Goal: Task Accomplishment & Management: Manage account settings

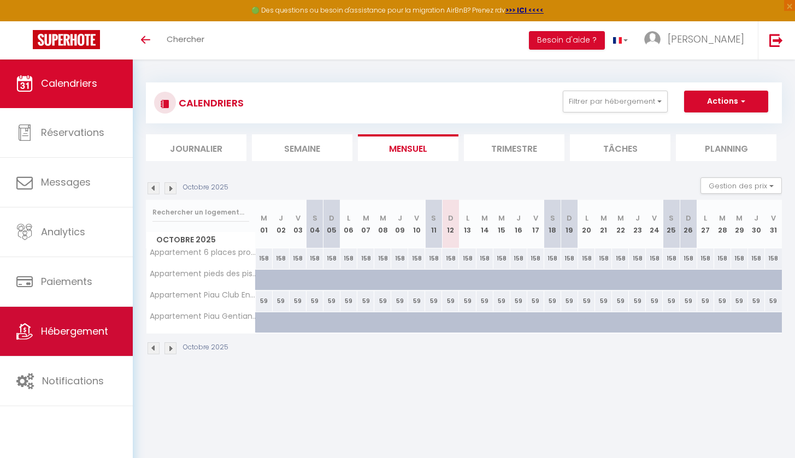
click at [90, 332] on span "Hébergement" at bounding box center [74, 331] width 67 height 14
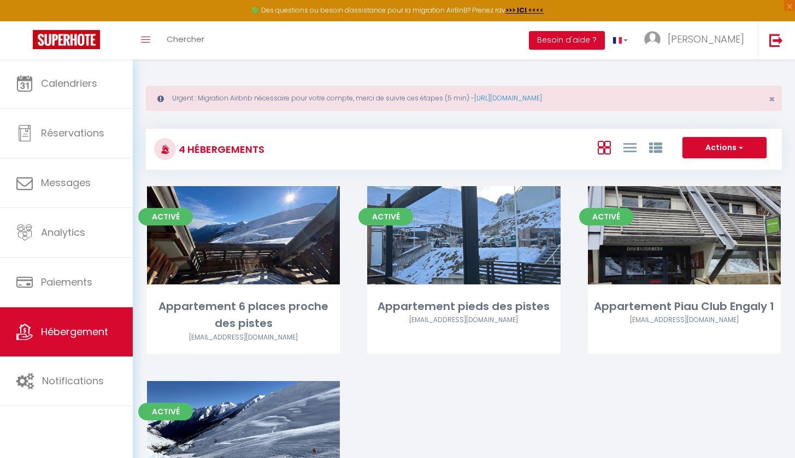
click at [726, 146] on button "Actions" at bounding box center [724, 148] width 84 height 22
click at [731, 170] on li "Créer un Hébergement" at bounding box center [716, 170] width 100 height 12
select select "3"
select select "2"
select select "1"
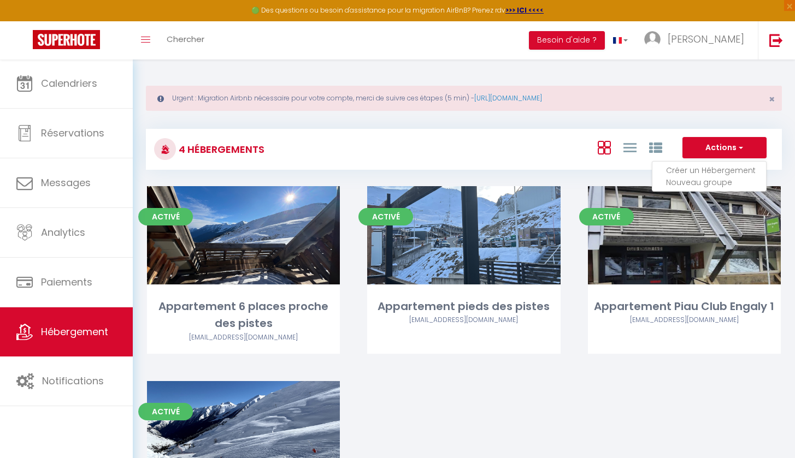
select select "1"
select select "28"
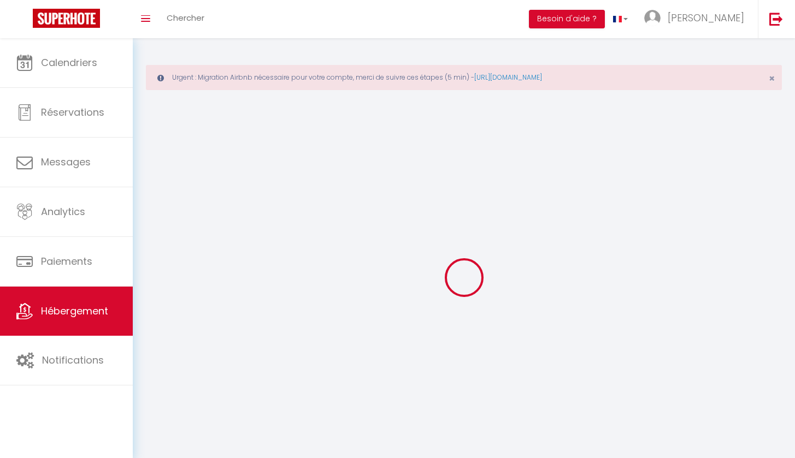
select select
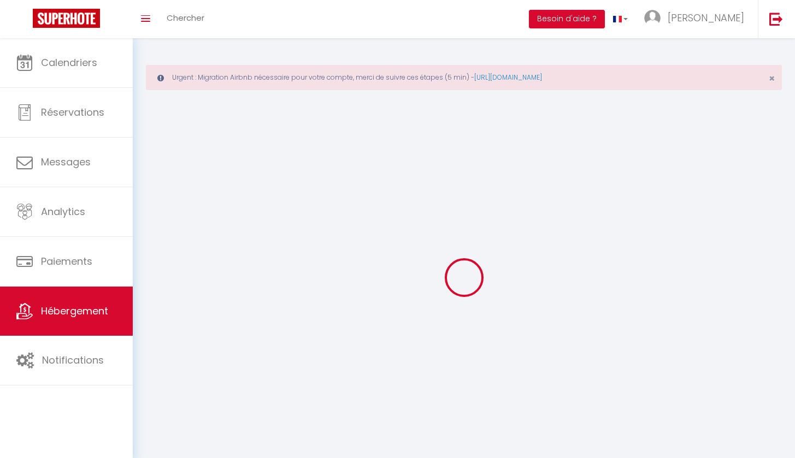
select select
checkbox input "false"
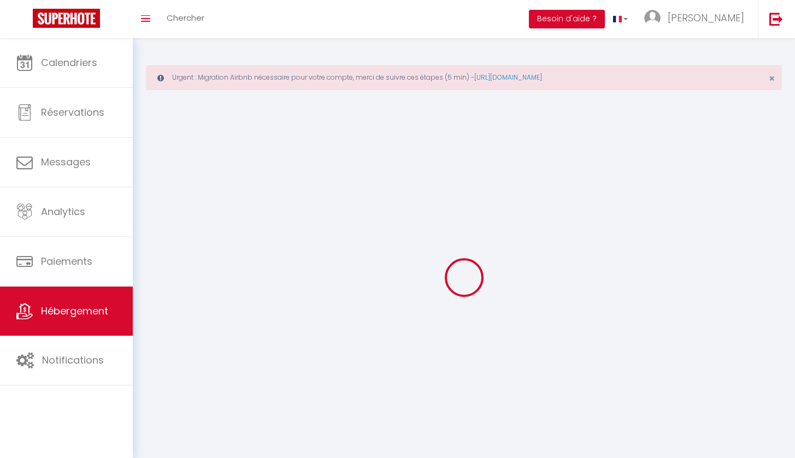
select select
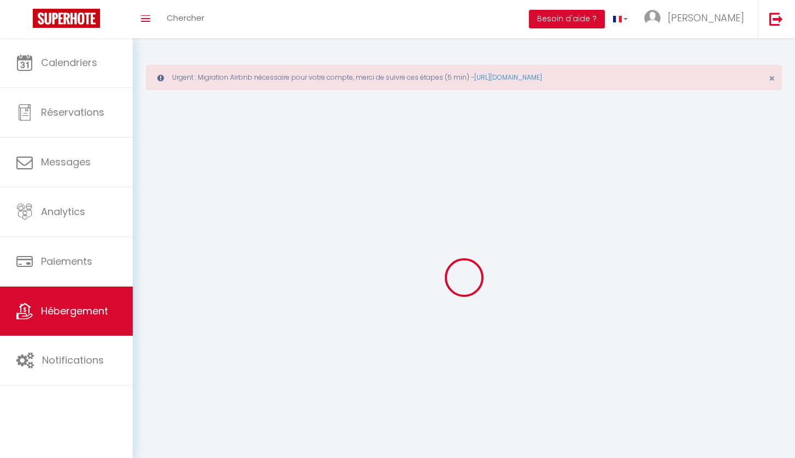
select select
checkbox input "false"
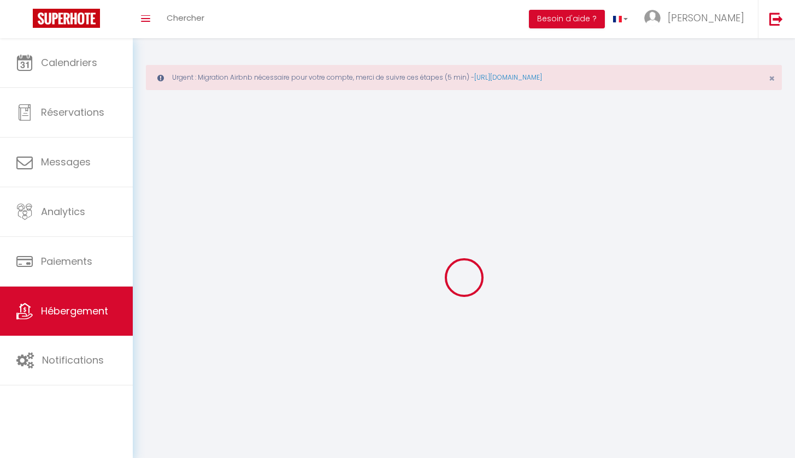
checkbox input "false"
select select
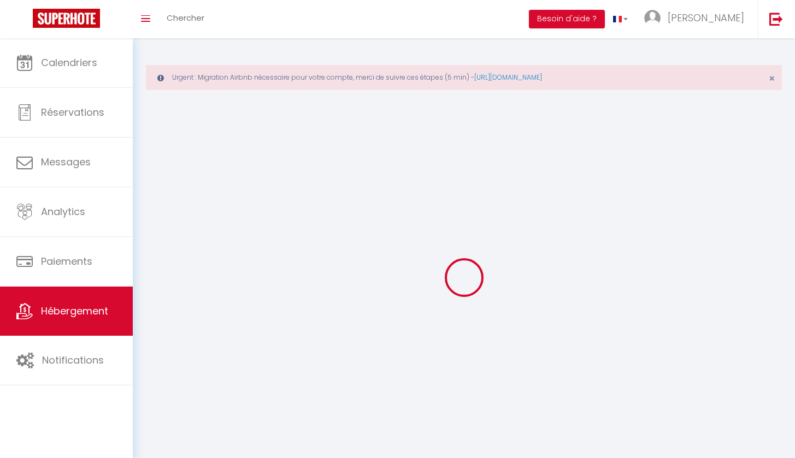
select select
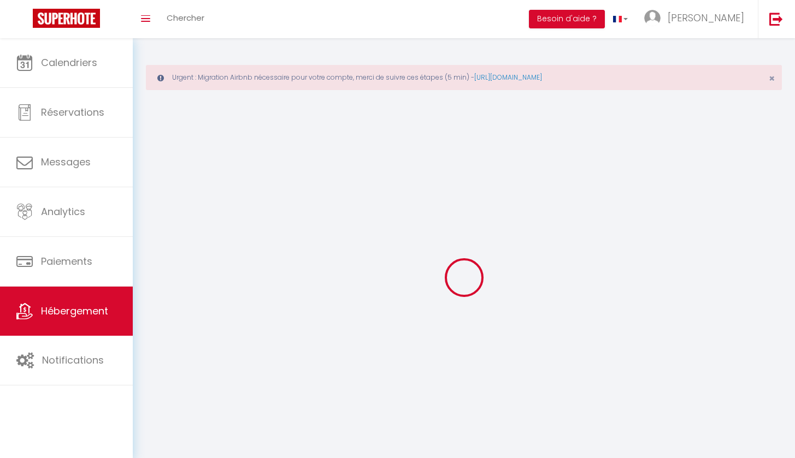
checkbox input "false"
select select
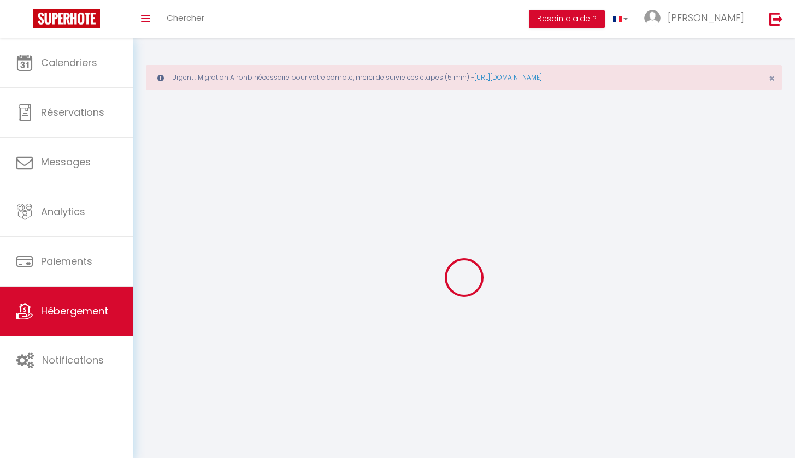
select select
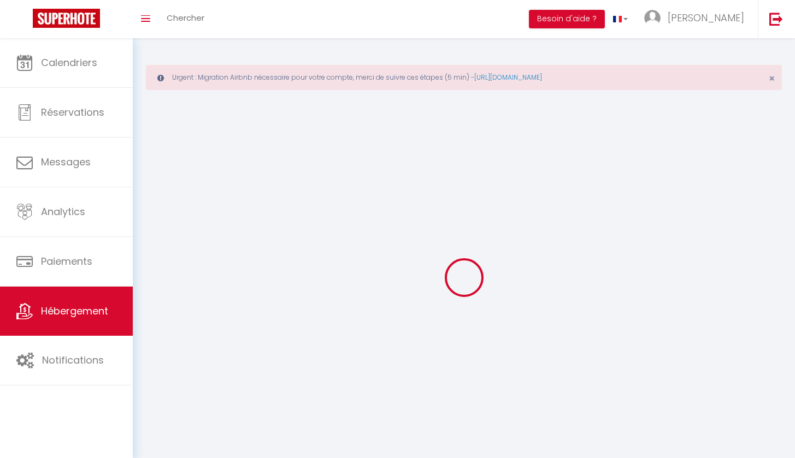
select select
checkbox input "false"
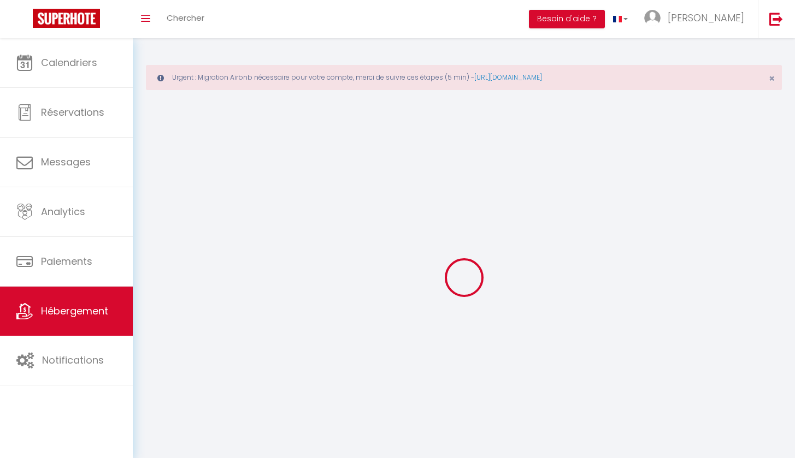
checkbox input "false"
select select
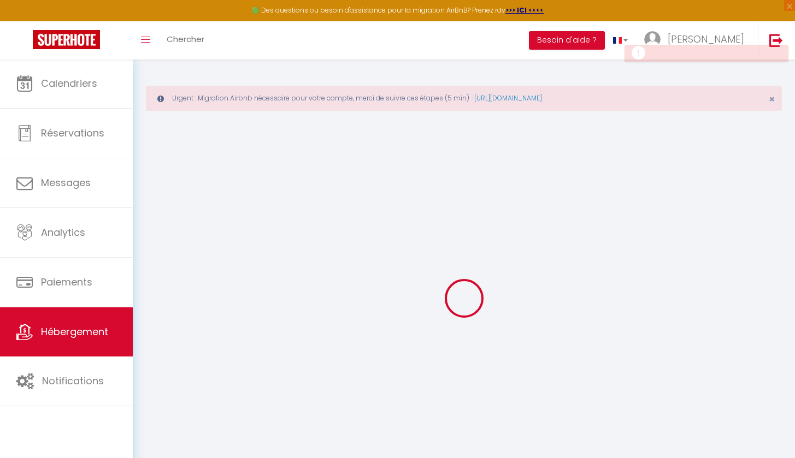
select select
checkbox input "false"
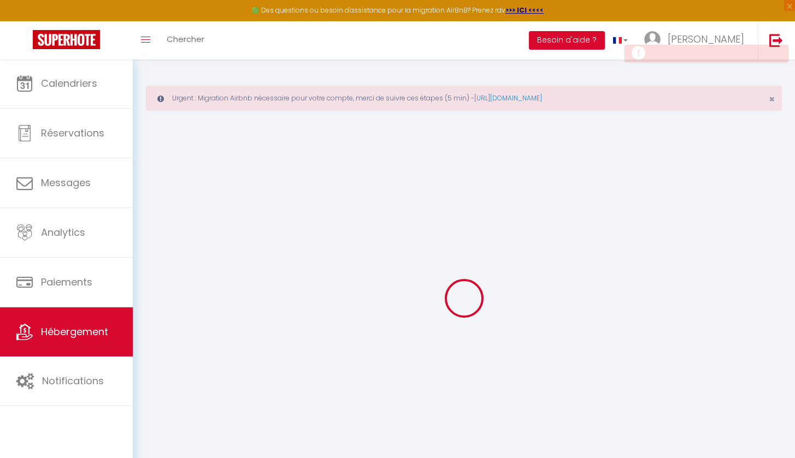
select select
checkbox input "false"
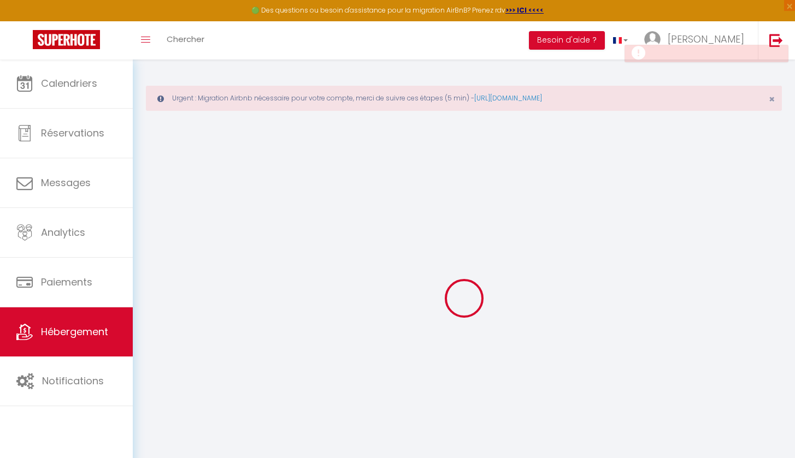
checkbox input "false"
select select
select select "15:00"
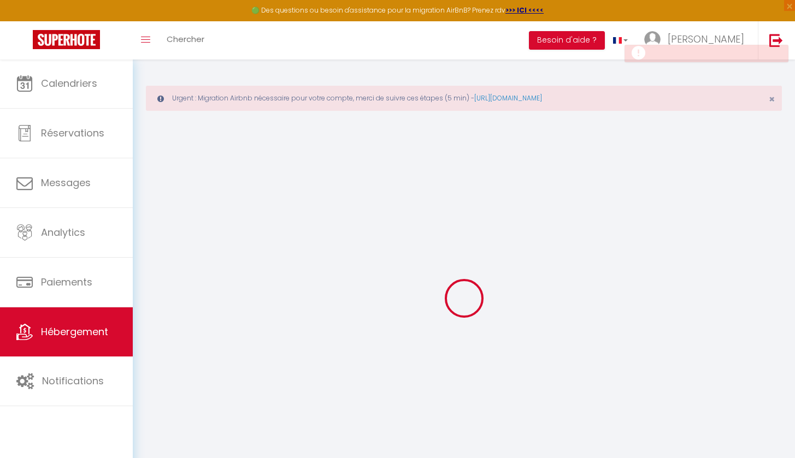
select select "23:45"
select select "11:00"
select select "30"
select select "120"
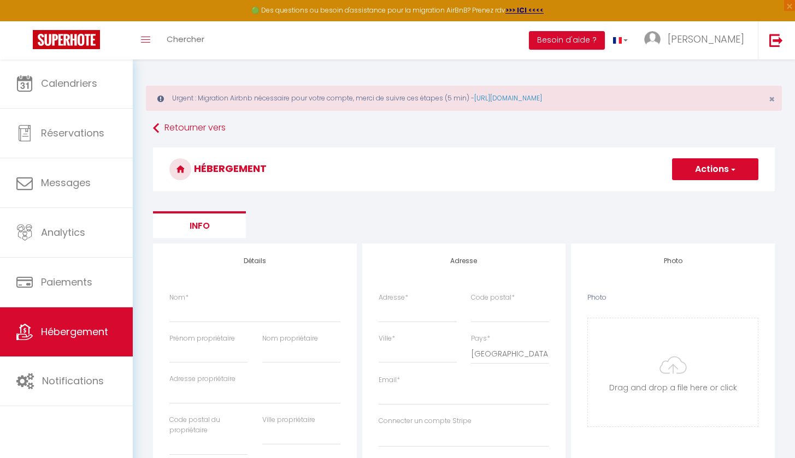
click at [744, 155] on h3 "HÉBERGEMENT" at bounding box center [464, 169] width 622 height 44
click at [740, 162] on button "Actions" at bounding box center [715, 169] width 86 height 22
click at [173, 132] on link "Retourner vers" at bounding box center [464, 129] width 622 height 20
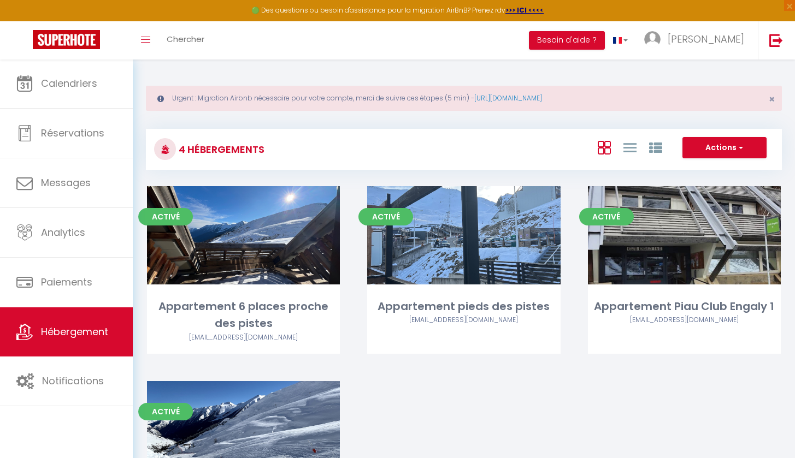
click at [708, 150] on button "Actions" at bounding box center [724, 148] width 84 height 22
click at [711, 165] on li "Créer un Hébergement" at bounding box center [716, 170] width 100 height 12
select select "3"
select select "2"
select select "1"
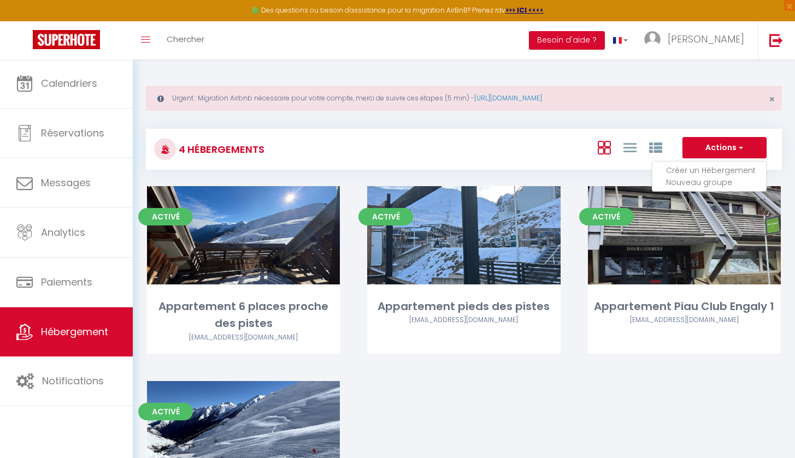
select select "1"
select select "28"
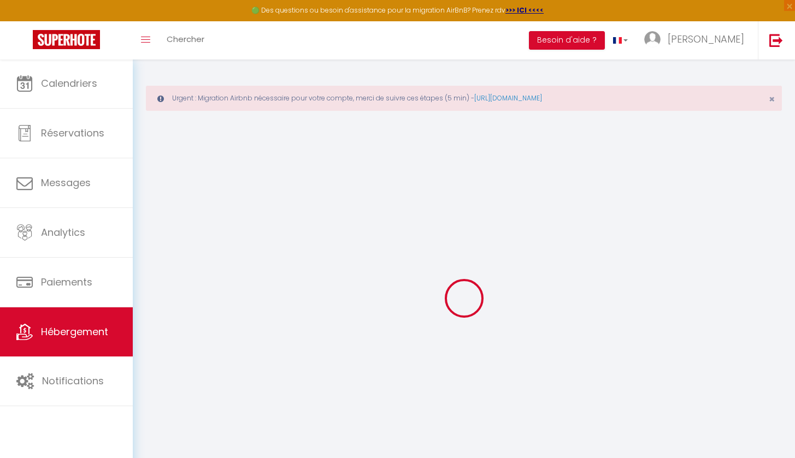
select select
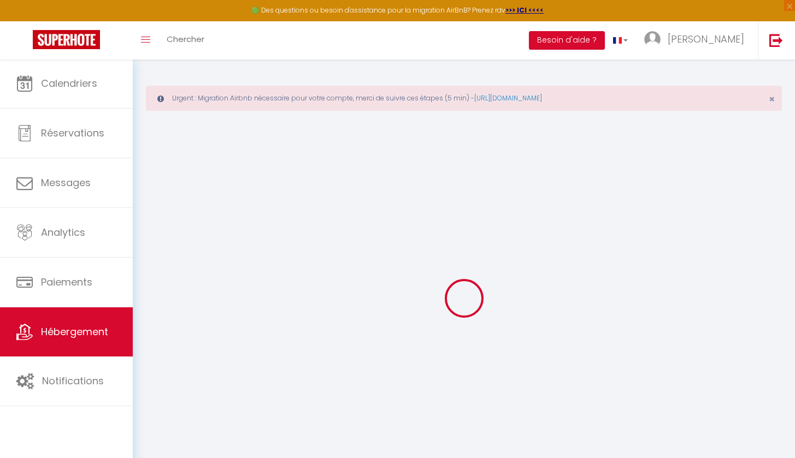
select select
checkbox input "false"
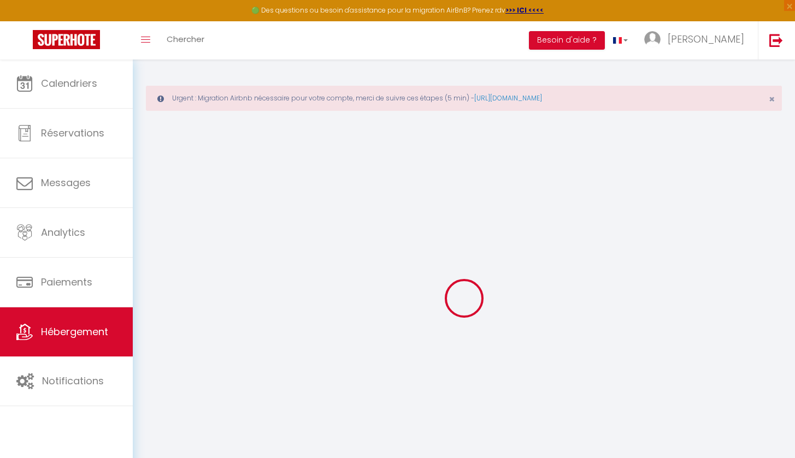
select select
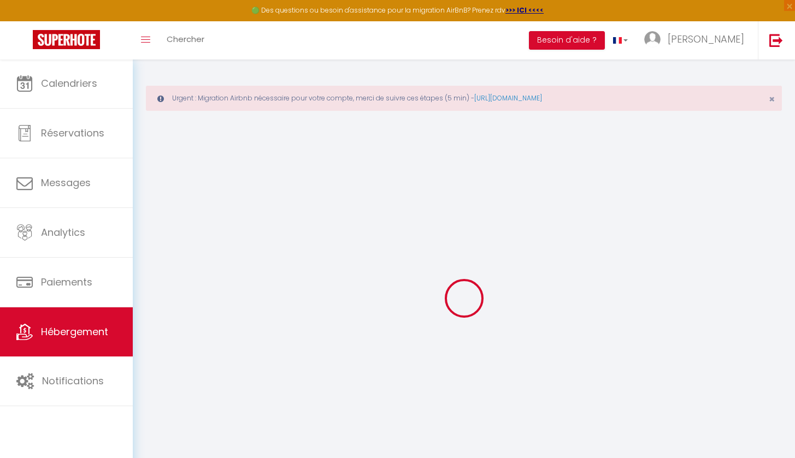
select select
checkbox input "false"
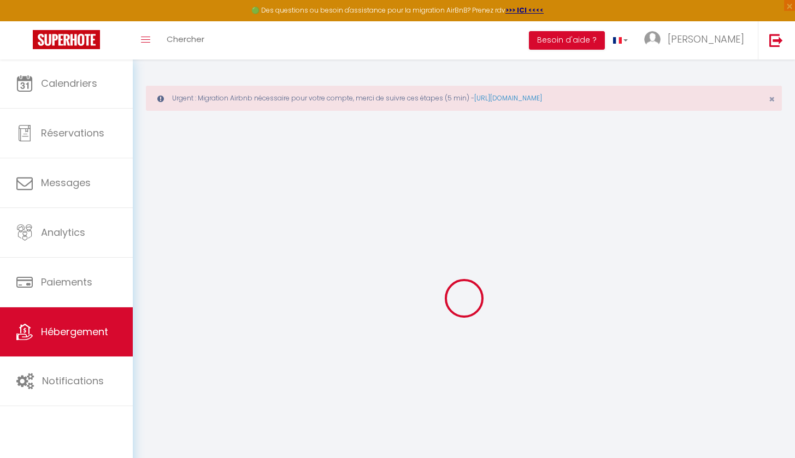
checkbox input "false"
select select
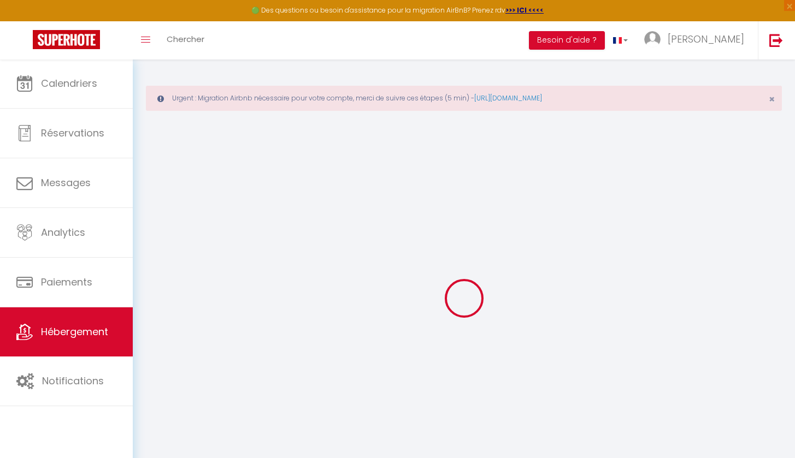
select select
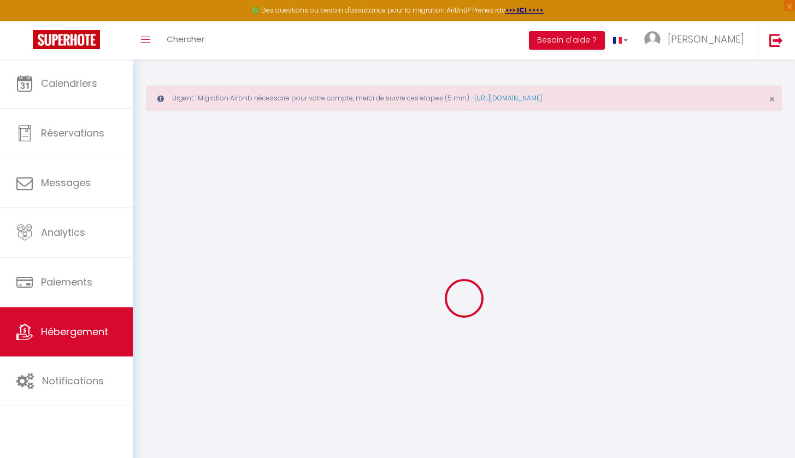
checkbox input "false"
select select
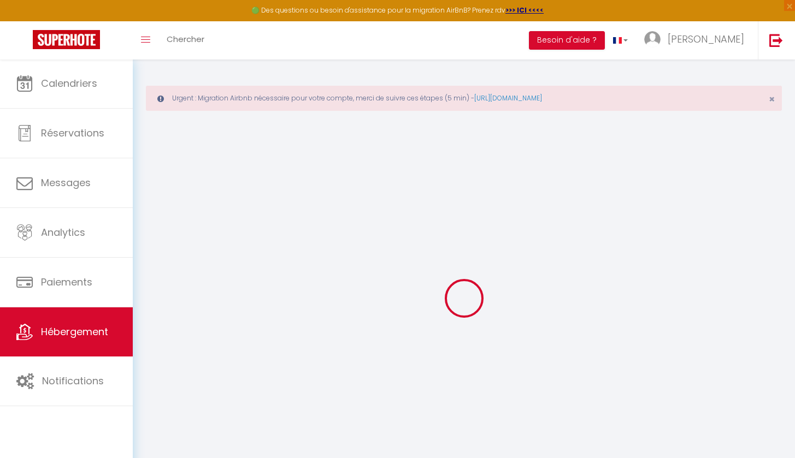
select select
checkbox input "false"
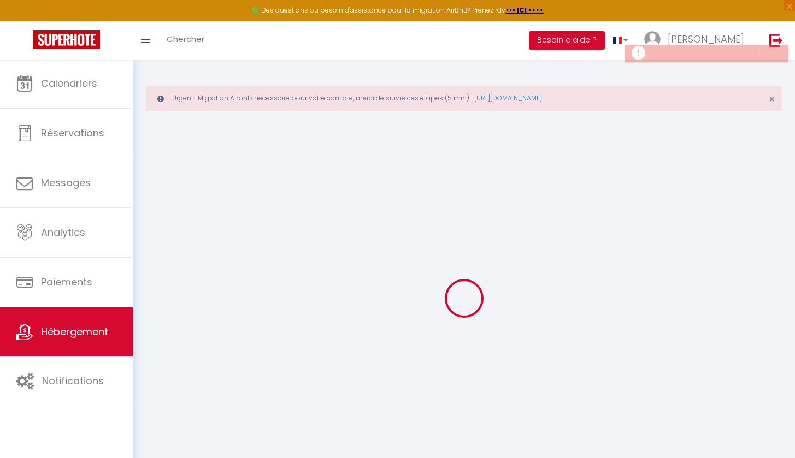
checkbox input "false"
select select
checkbox input "false"
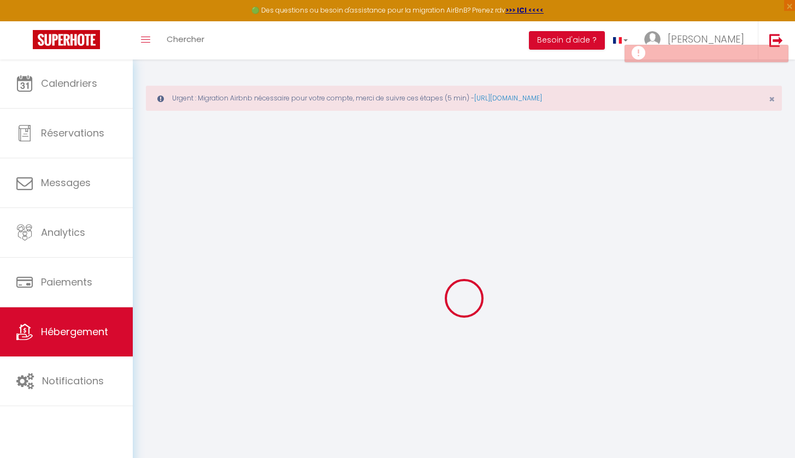
checkbox input "false"
select select
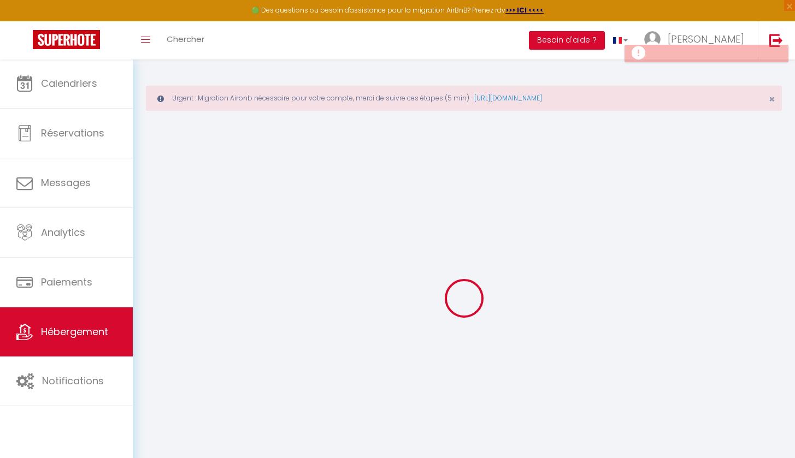
select select "15:00"
select select "23:45"
select select "11:00"
select select "30"
select select "120"
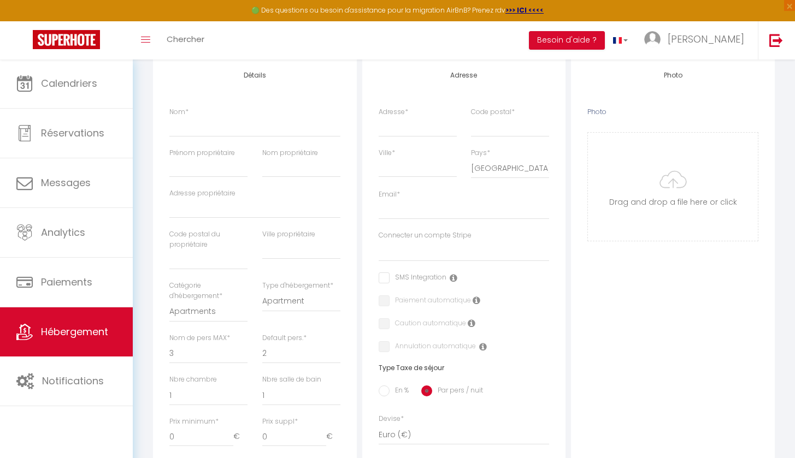
scroll to position [235, 0]
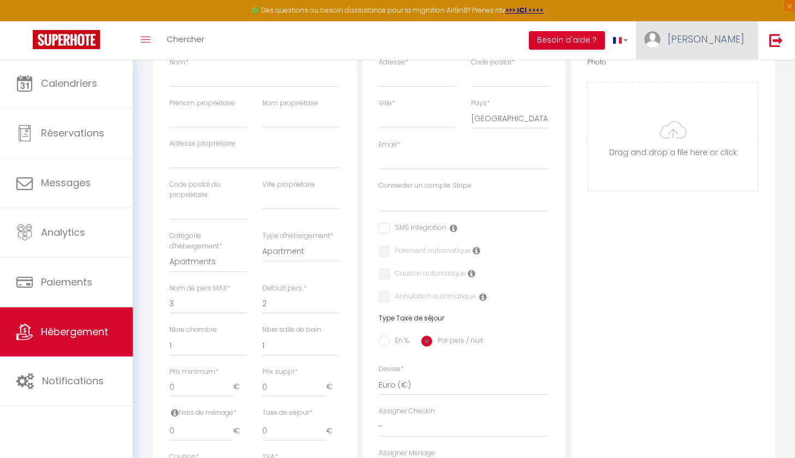
click at [729, 27] on link "[PERSON_NAME]" at bounding box center [697, 40] width 122 height 38
click at [717, 69] on link "Paramètres" at bounding box center [713, 76] width 81 height 19
select select "28"
select select "fr"
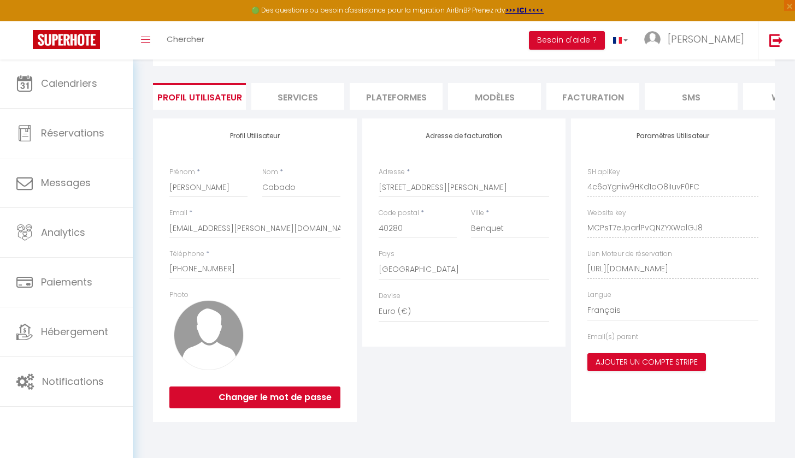
scroll to position [38, 0]
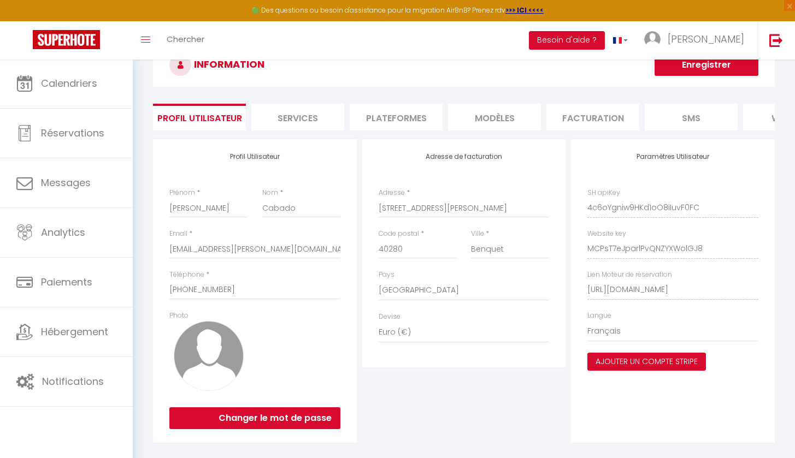
click at [410, 119] on li "Plateformes" at bounding box center [396, 117] width 93 height 27
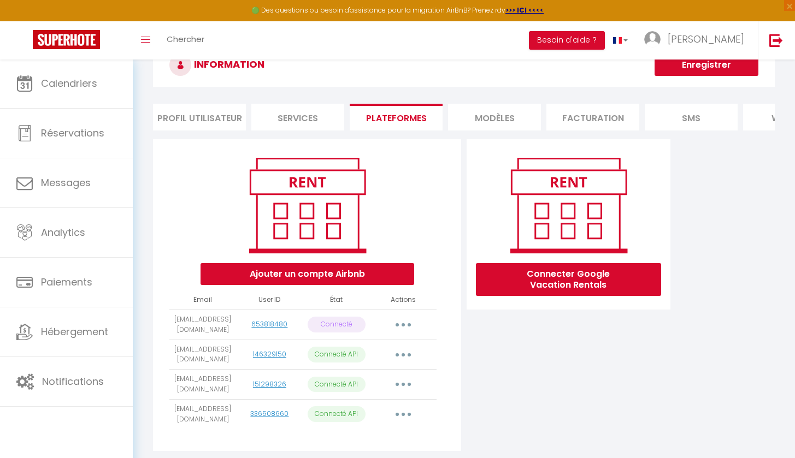
scroll to position [82, 0]
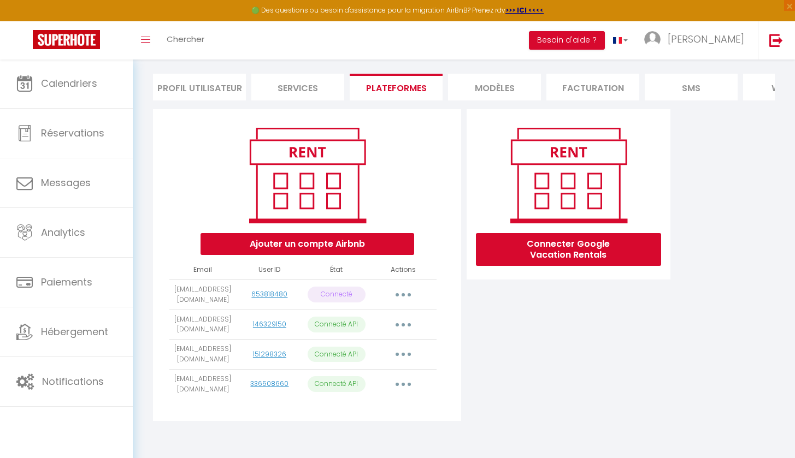
click at [358, 239] on button "Ajouter un compte Airbnb" at bounding box center [307, 244] width 214 height 22
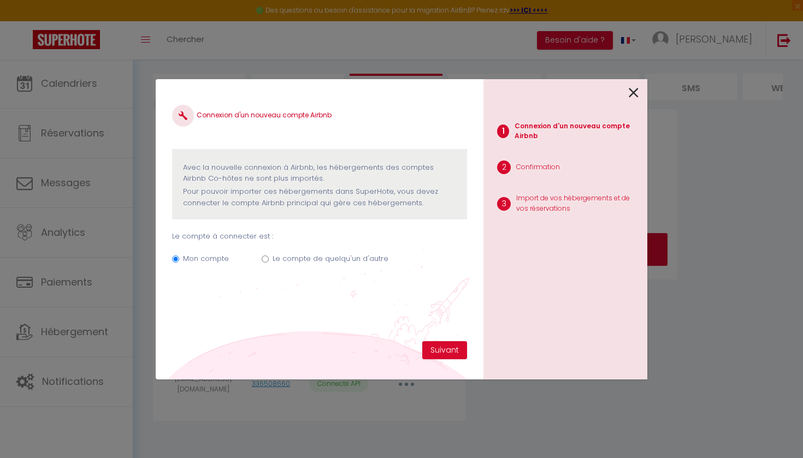
click at [634, 92] on icon at bounding box center [634, 93] width 10 height 16
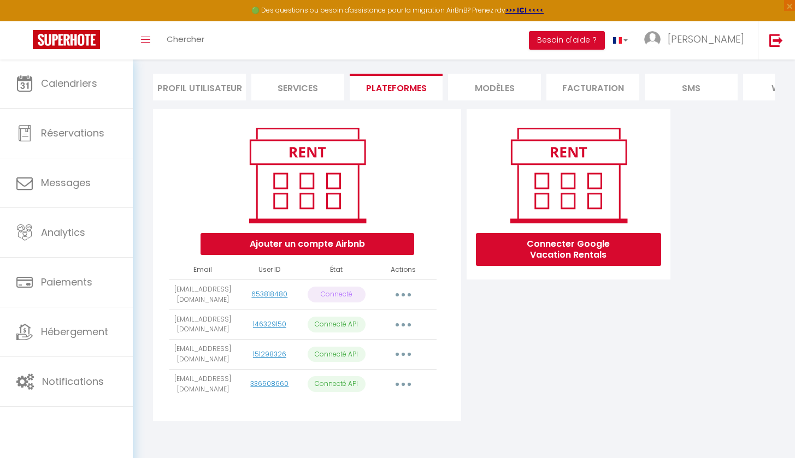
click at [501, 74] on li "MODÈLES" at bounding box center [494, 87] width 93 height 27
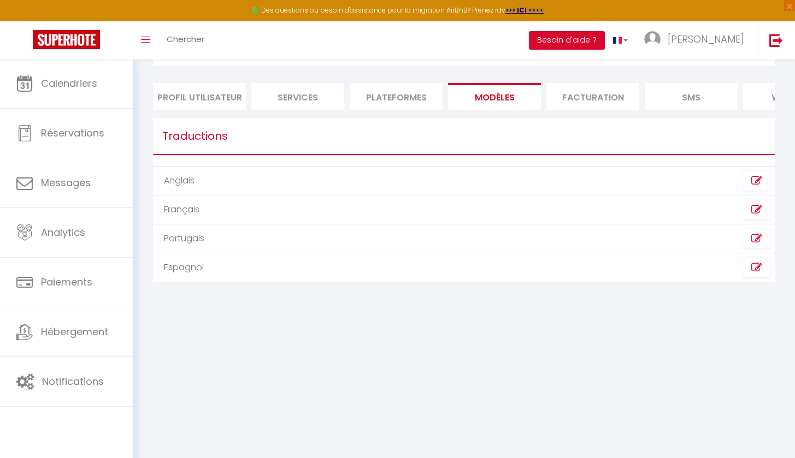
scroll to position [59, 0]
click at [569, 101] on li "Facturation" at bounding box center [592, 96] width 93 height 27
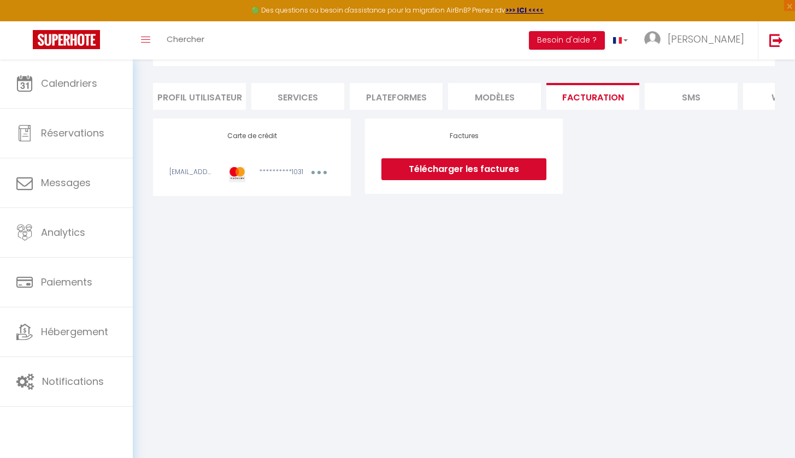
click at [384, 100] on li "Plateformes" at bounding box center [396, 96] width 93 height 27
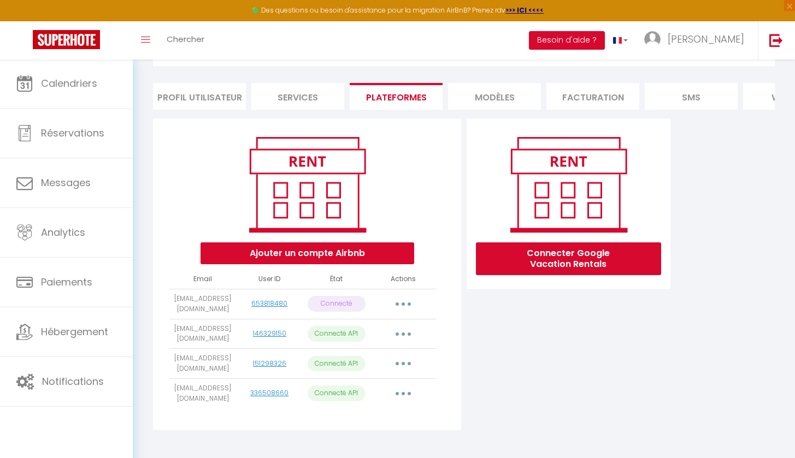
click at [300, 103] on li "Services" at bounding box center [297, 96] width 93 height 27
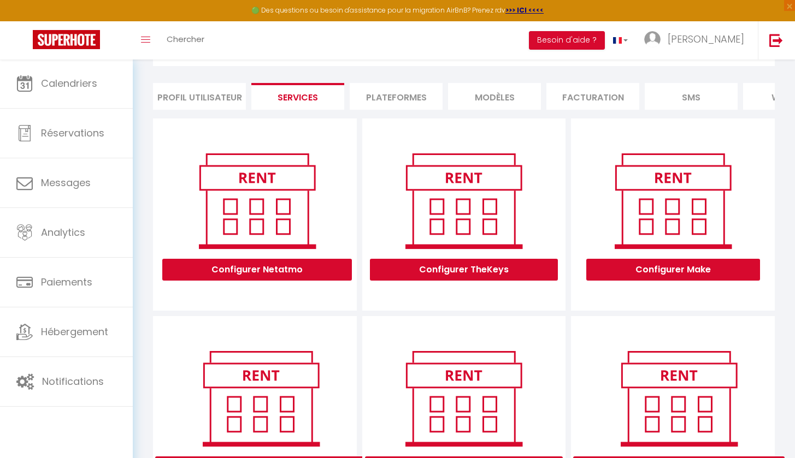
click at [209, 89] on li "Profil Utilisateur" at bounding box center [199, 96] width 93 height 27
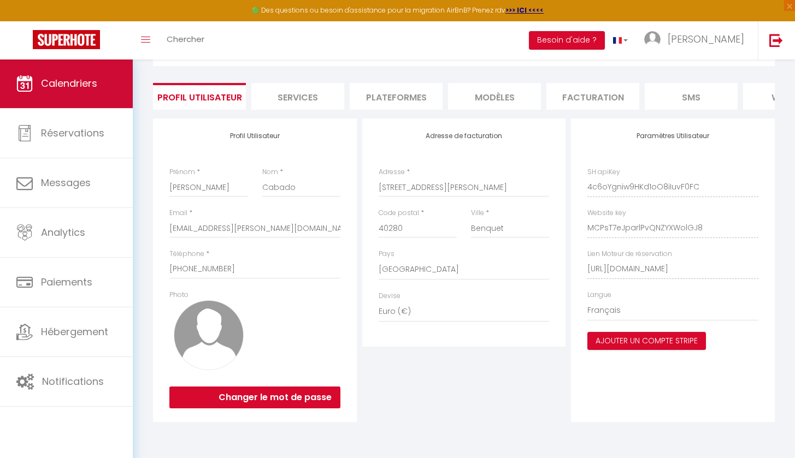
click at [73, 102] on link "Calendriers" at bounding box center [66, 83] width 133 height 49
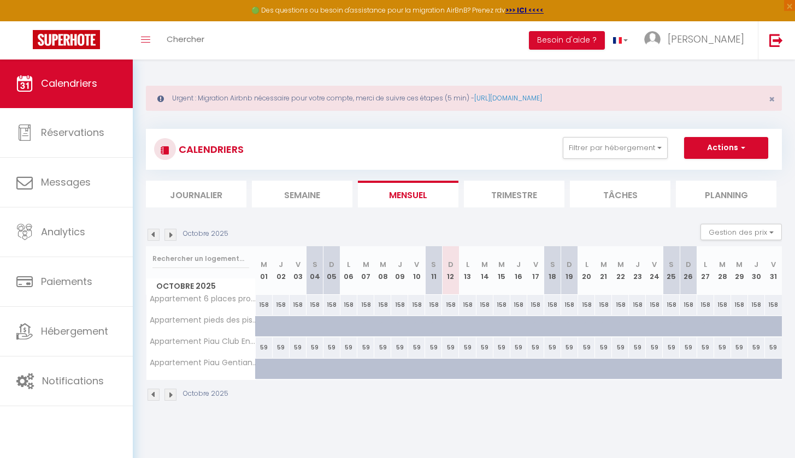
click at [168, 231] on img at bounding box center [170, 235] width 12 height 12
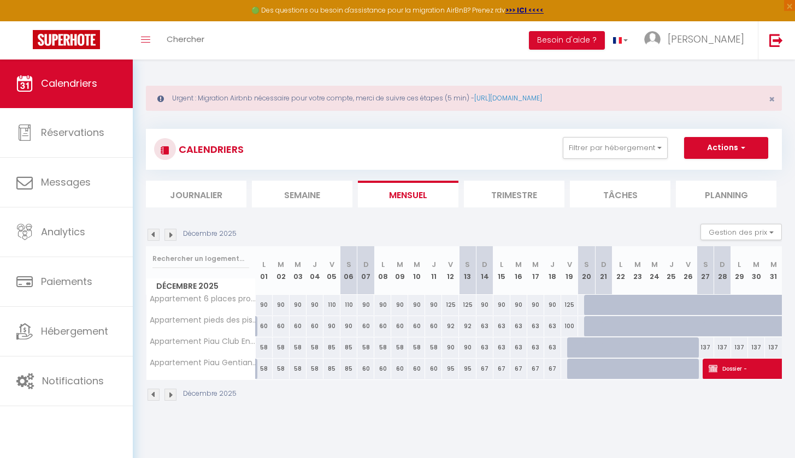
click at [169, 232] on img at bounding box center [170, 235] width 12 height 12
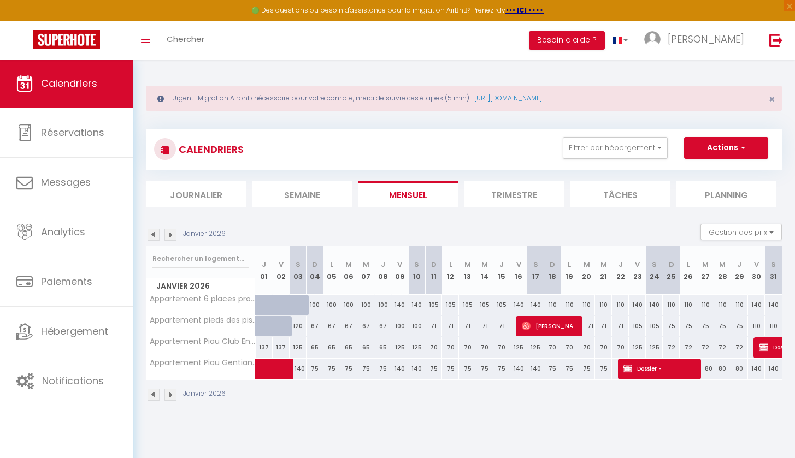
click at [170, 233] on img at bounding box center [170, 235] width 12 height 12
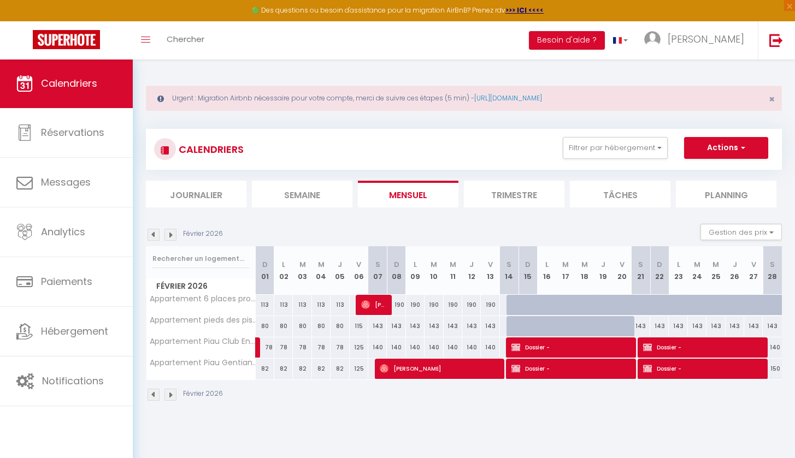
click at [170, 233] on img at bounding box center [170, 235] width 12 height 12
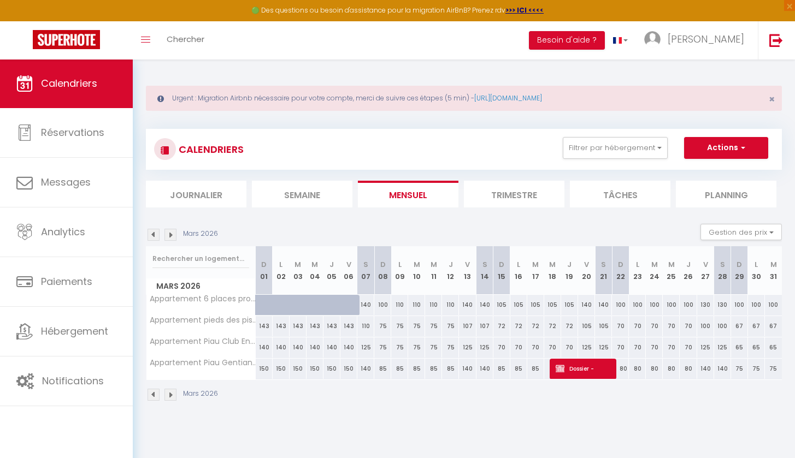
click at [360, 312] on div "140" at bounding box center [365, 305] width 17 height 20
type input "140"
type input "[PERSON_NAME] 07 Mars 2026"
type input "Dim 08 Mars 2026"
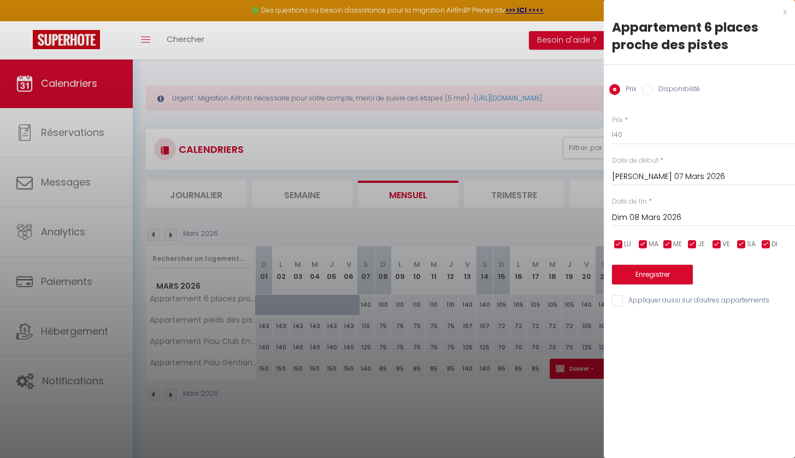
click at [258, 336] on div at bounding box center [397, 229] width 795 height 458
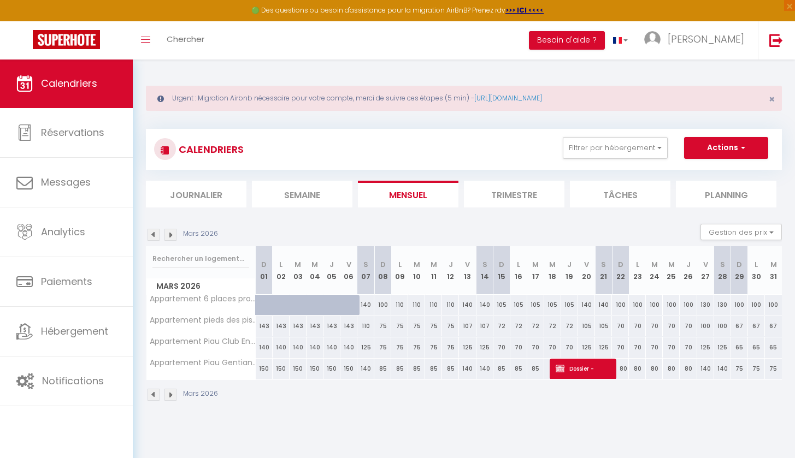
click at [147, 394] on img at bounding box center [153, 395] width 12 height 12
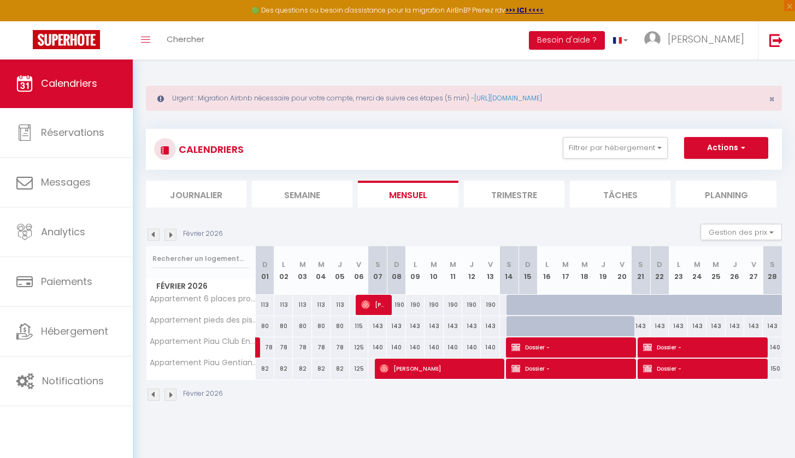
click at [640, 323] on div "143" at bounding box center [640, 326] width 19 height 20
type input "143"
type input "[PERSON_NAME] 21 Février 2026"
type input "Dim 22 Février 2026"
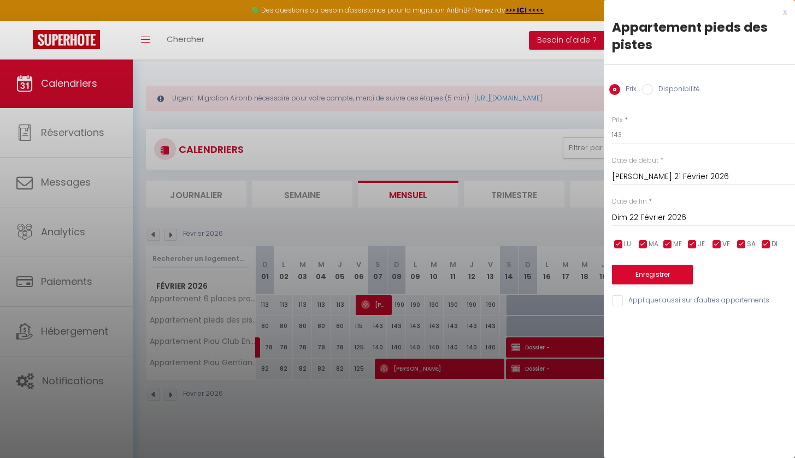
click at [498, 268] on div at bounding box center [397, 229] width 795 height 458
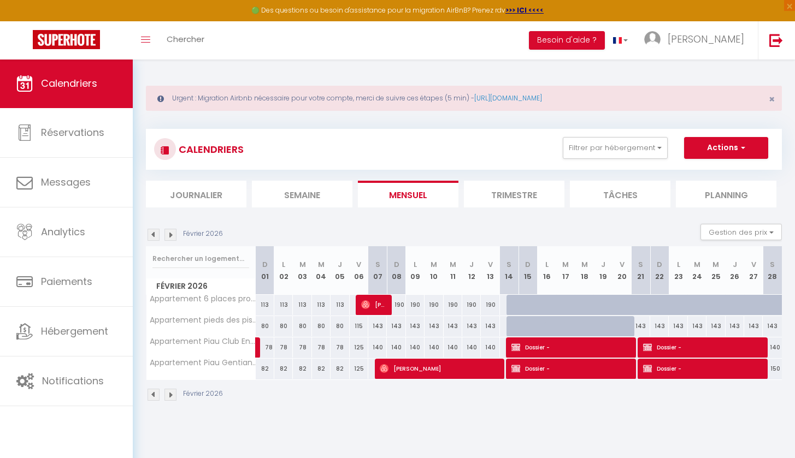
click at [154, 394] on img at bounding box center [153, 395] width 12 height 12
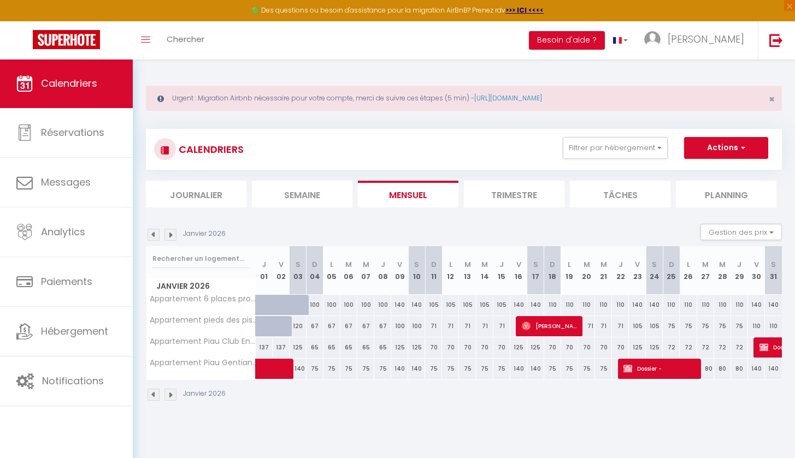
click at [155, 392] on img at bounding box center [153, 395] width 12 height 12
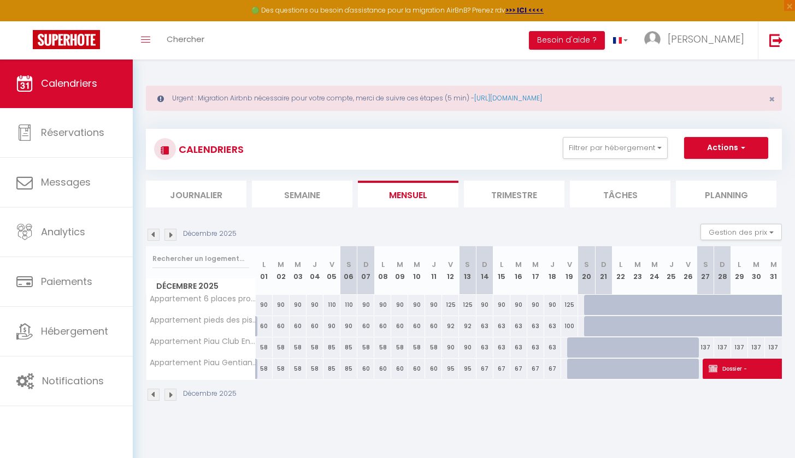
click at [156, 391] on img at bounding box center [153, 395] width 12 height 12
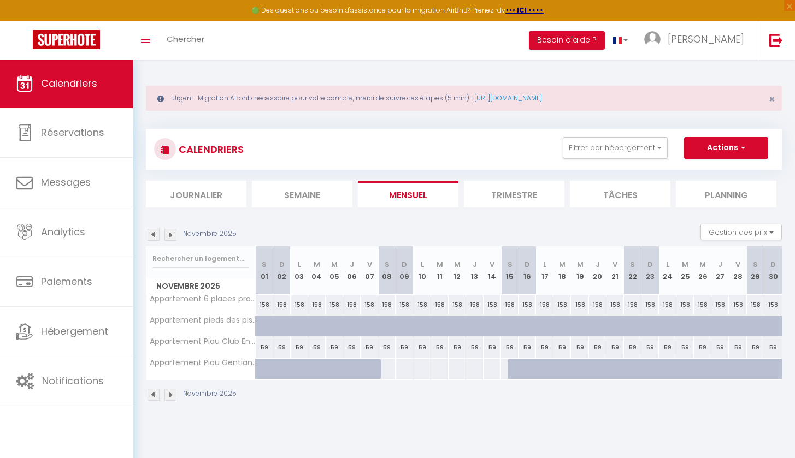
click at [155, 392] on img at bounding box center [153, 395] width 12 height 12
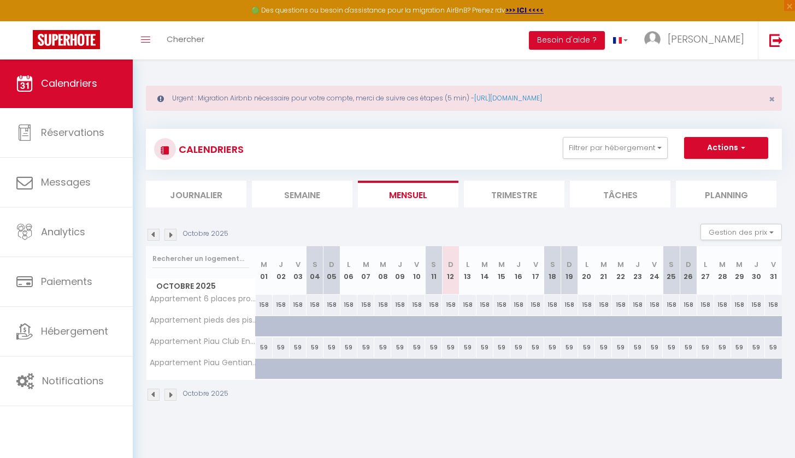
click at [155, 392] on img at bounding box center [153, 395] width 12 height 12
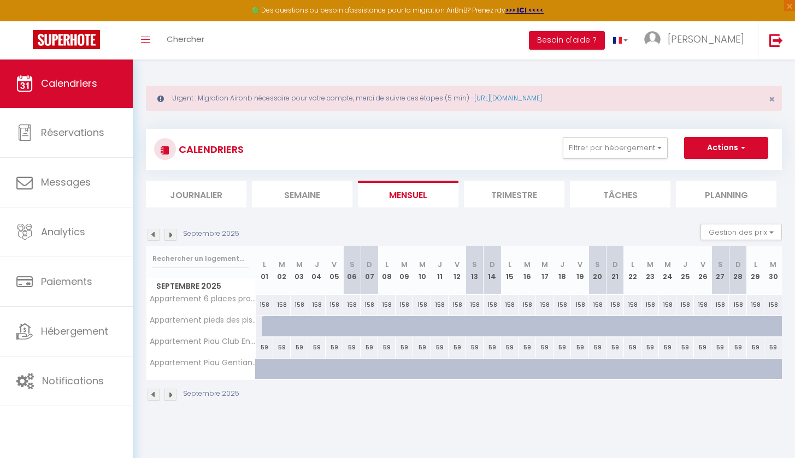
click at [155, 392] on img at bounding box center [153, 395] width 12 height 12
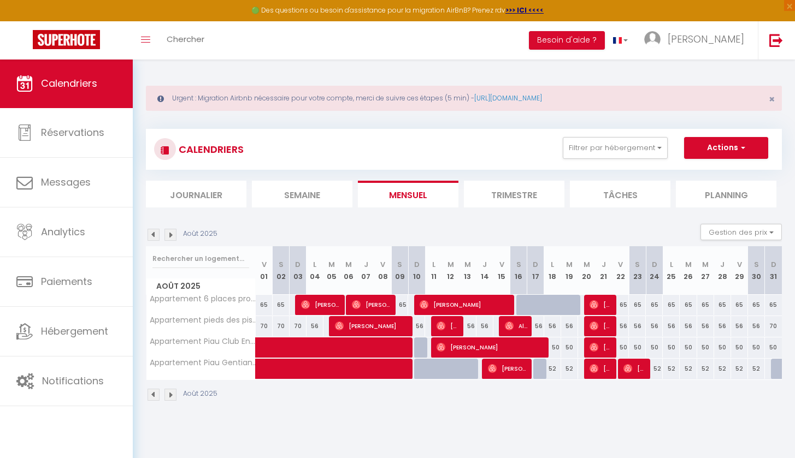
click at [155, 392] on img at bounding box center [153, 395] width 12 height 12
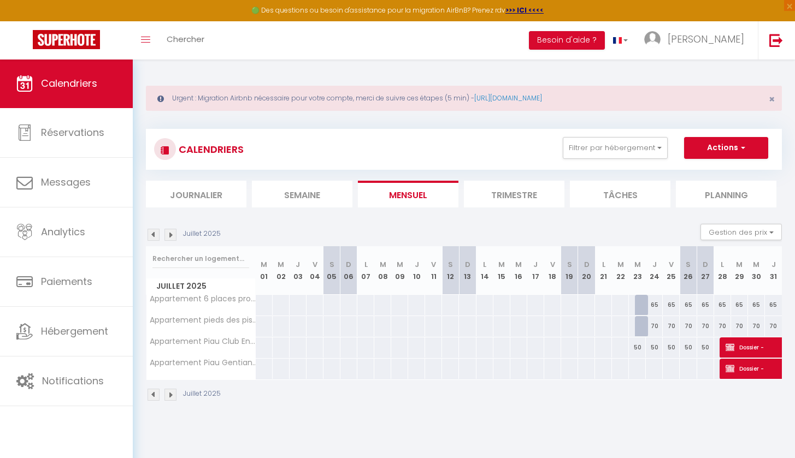
click at [167, 393] on img at bounding box center [170, 395] width 12 height 12
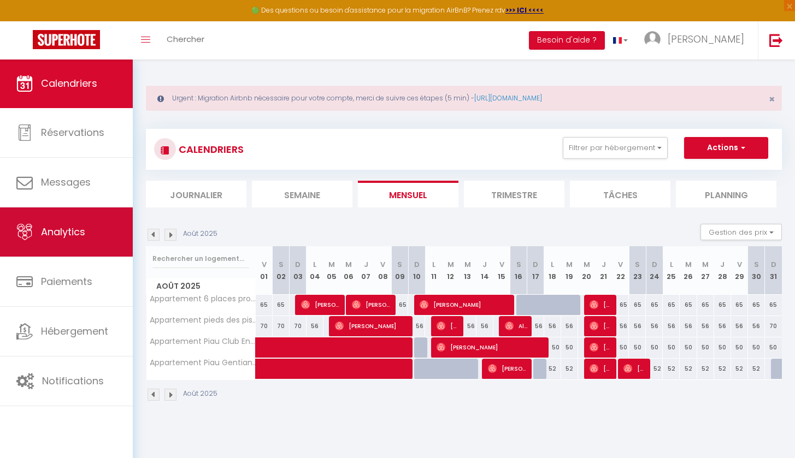
click at [73, 215] on link "Analytics" at bounding box center [66, 232] width 133 height 49
select select "2025"
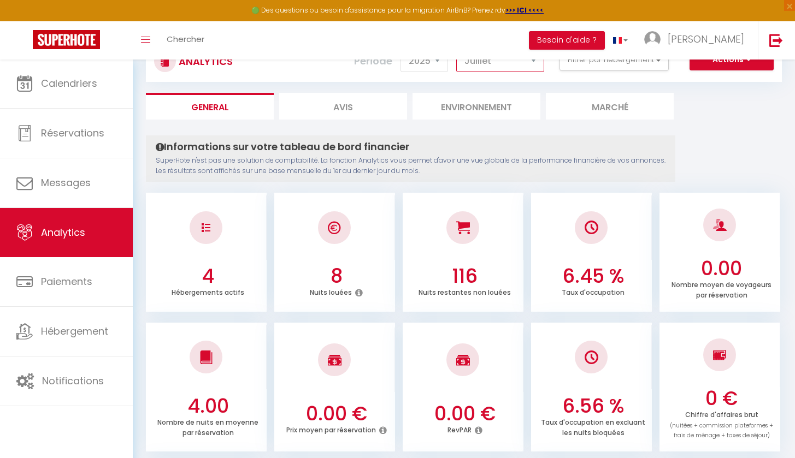
scroll to position [8, 0]
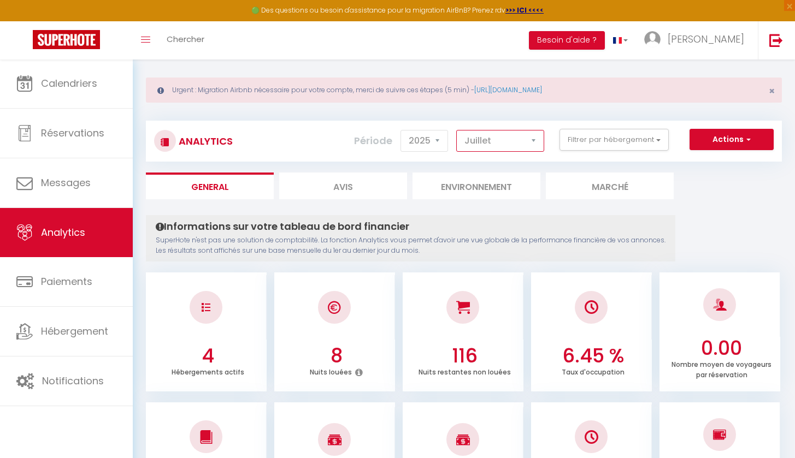
select select "8"
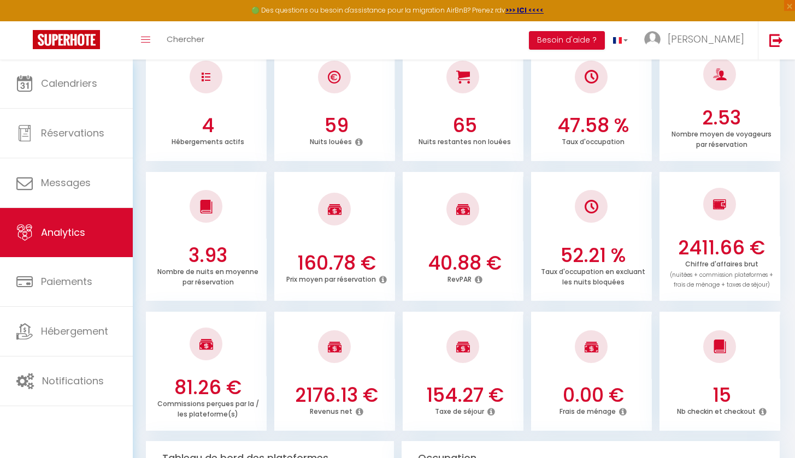
scroll to position [241, 0]
